Goal: Check status: Check status

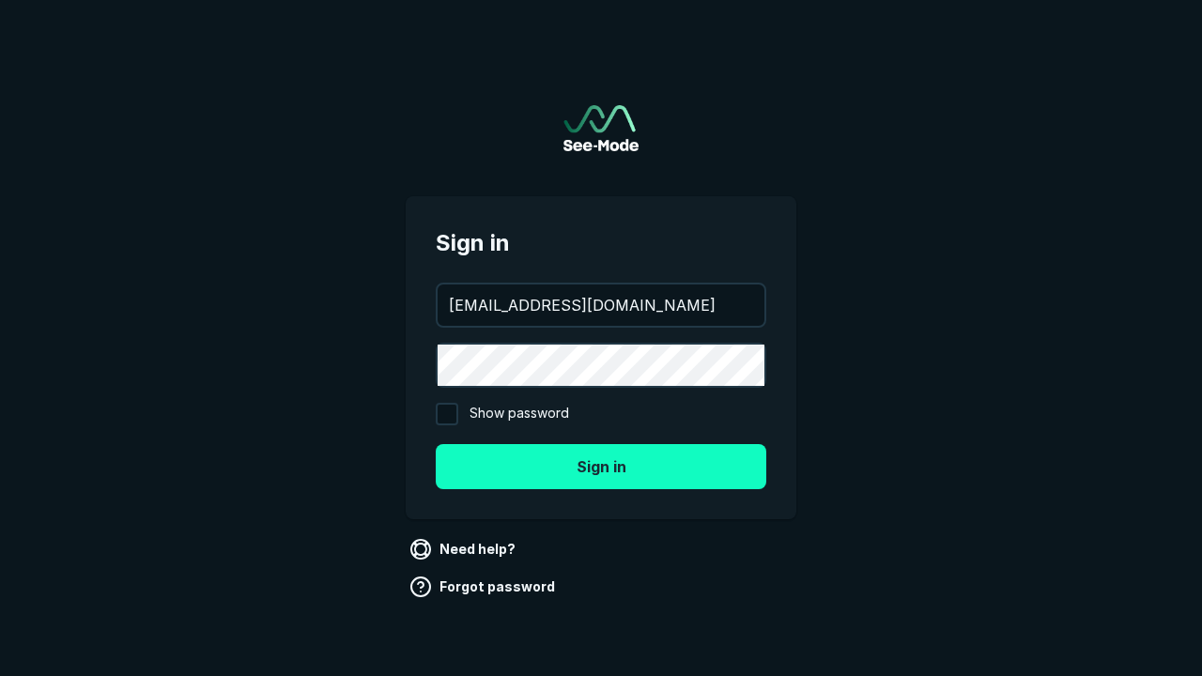
click at [601, 466] on button "Sign in" at bounding box center [601, 466] width 331 height 45
